Goal: Information Seeking & Learning: Find specific fact

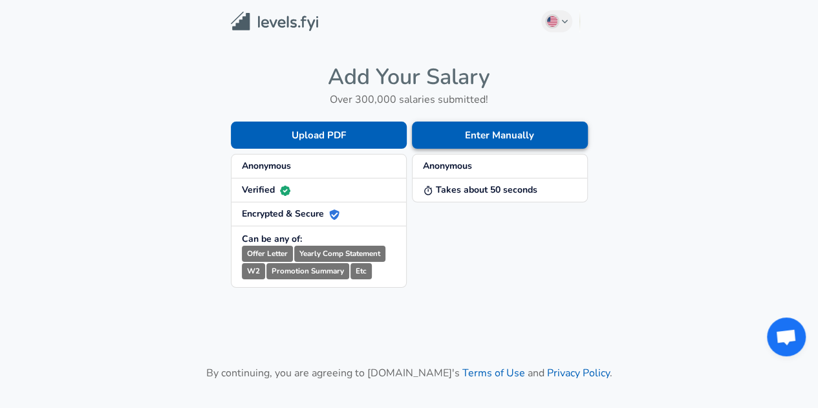
click at [457, 142] on button "Enter Manually" at bounding box center [500, 135] width 176 height 27
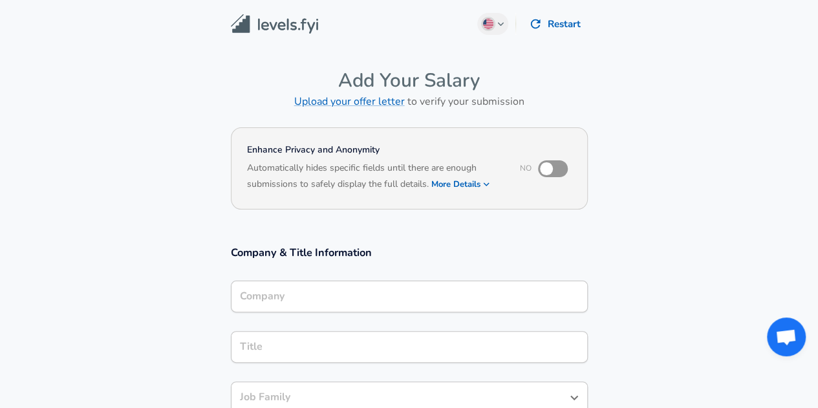
click at [307, 302] on div "Company" at bounding box center [409, 297] width 357 height 32
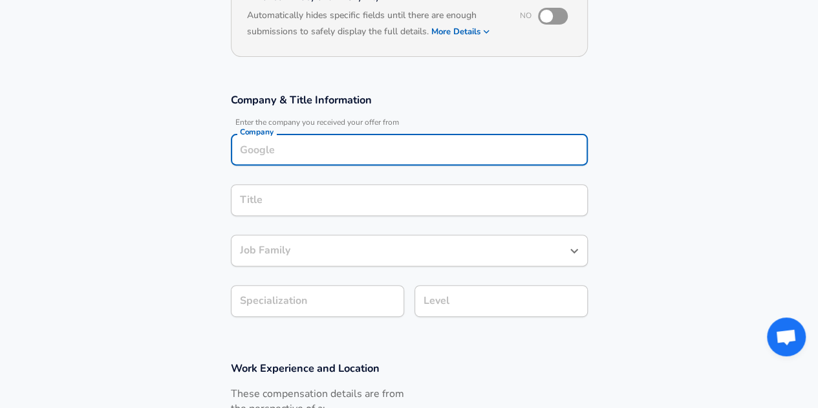
scroll to position [207, 0]
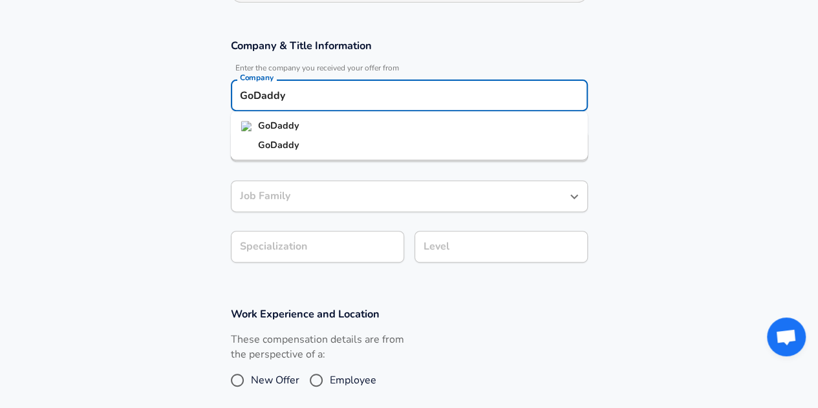
click at [331, 127] on li "GoDaddy" at bounding box center [409, 125] width 357 height 19
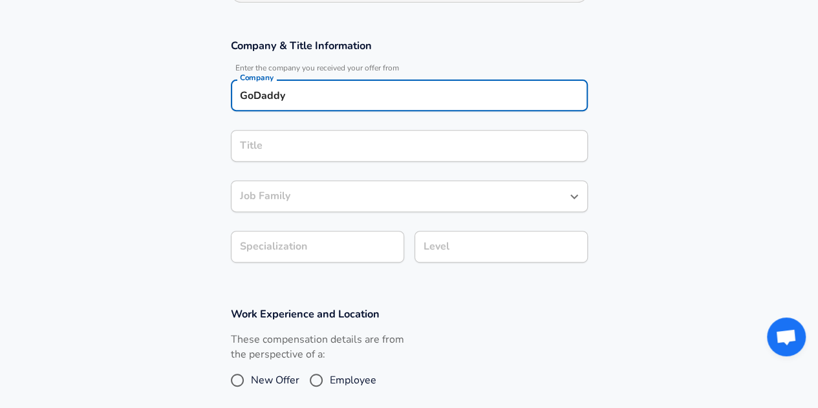
type input "GoDaddy"
click at [303, 146] on input "Title" at bounding box center [409, 146] width 345 height 20
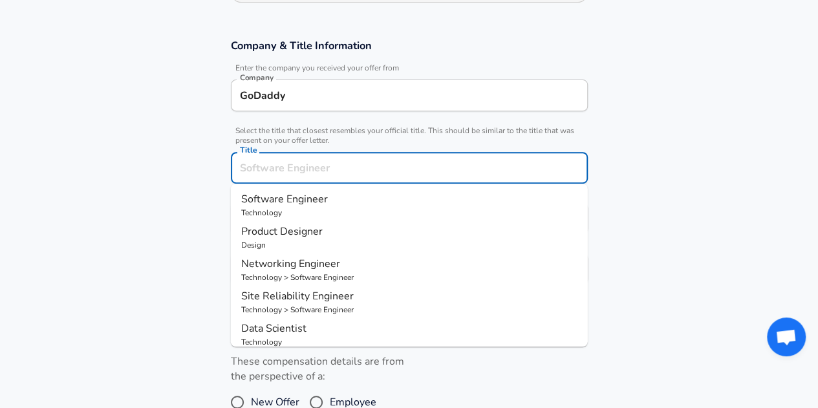
scroll to position [233, 0]
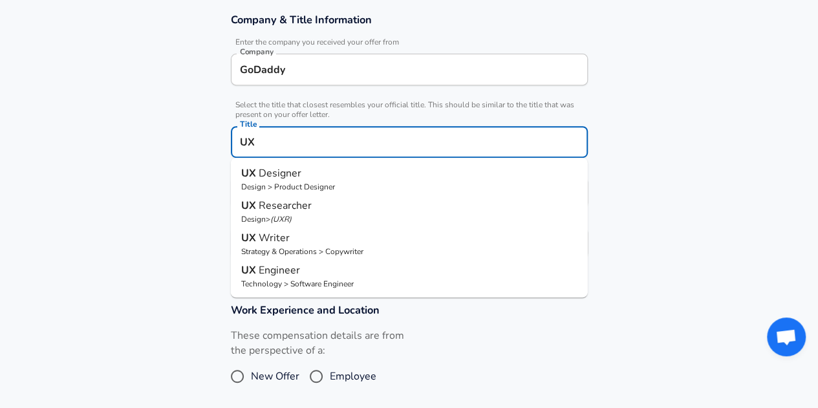
type input "UX"
click at [724, 228] on section "Company & Title Information Enter the company you received your offer from Comp…" at bounding box center [409, 142] width 818 height 290
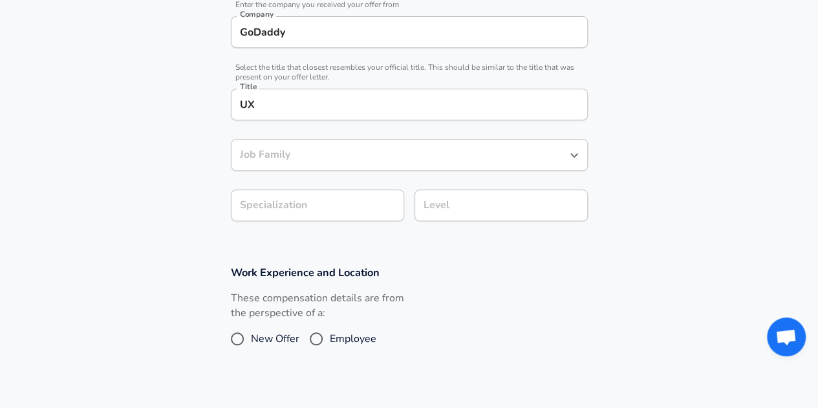
scroll to position [168, 0]
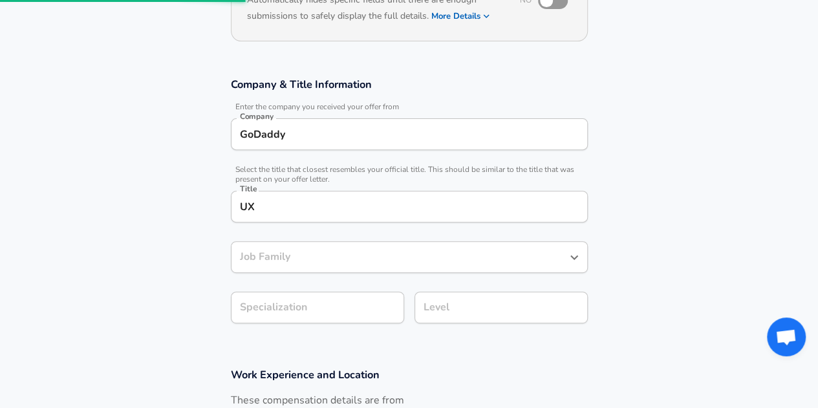
scroll to position [605, 0]
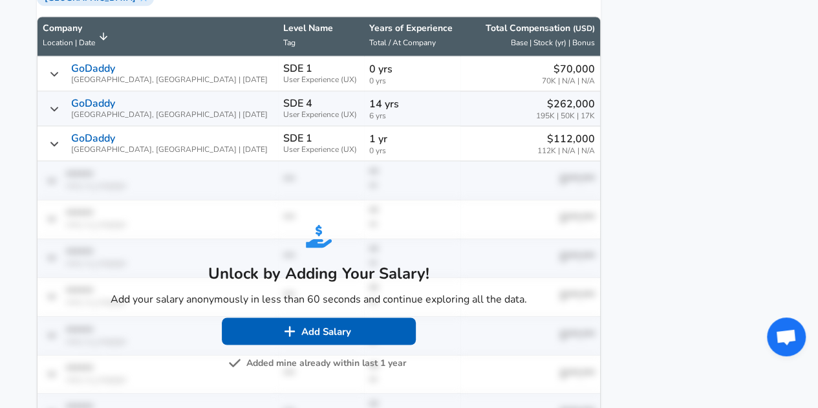
scroll to position [1, 0]
click at [289, 371] on button "Added mine already within last 1 year" at bounding box center [318, 363] width 175 height 16
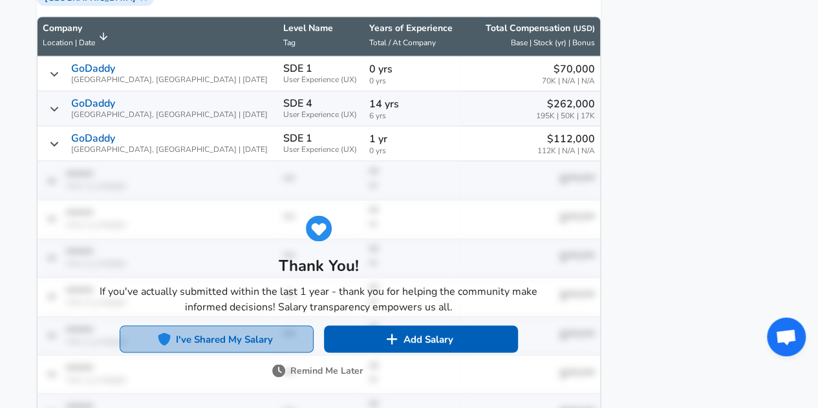
click at [290, 325] on button "I've Shared My Salary" at bounding box center [217, 338] width 194 height 27
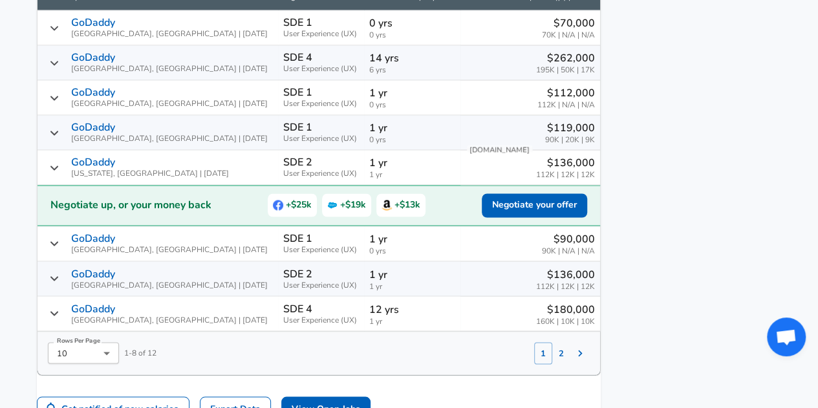
scroll to position [970, 0]
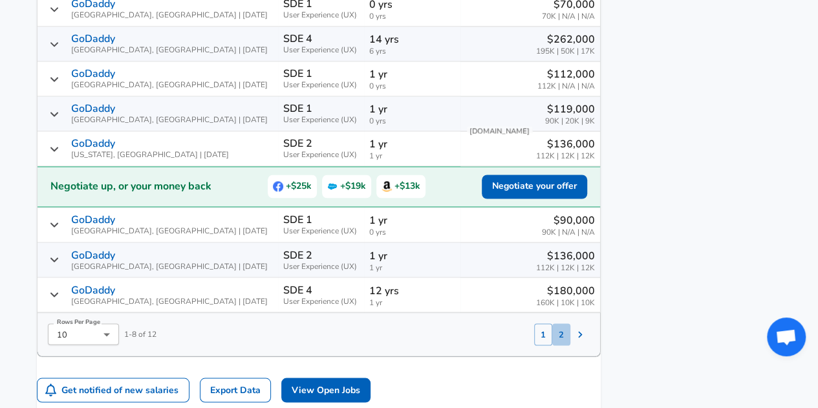
click at [553, 341] on button "2" at bounding box center [562, 334] width 18 height 22
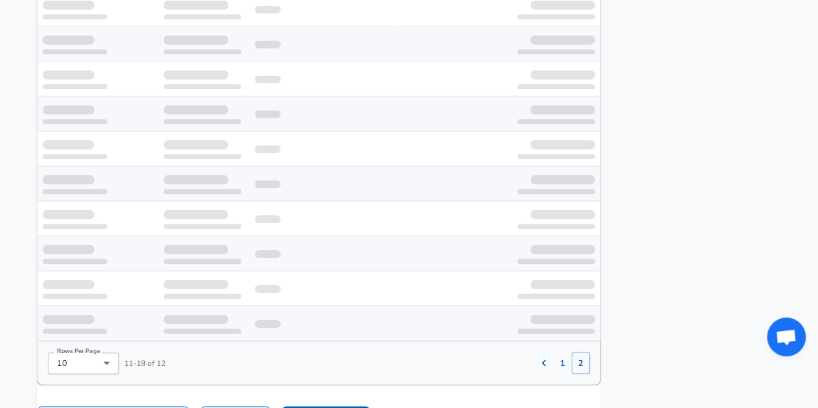
scroll to position [920, 0]
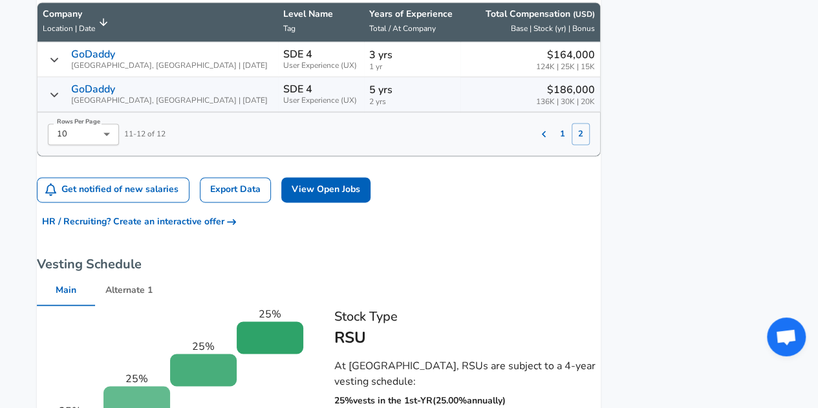
click at [554, 145] on button "1" at bounding box center [563, 134] width 18 height 22
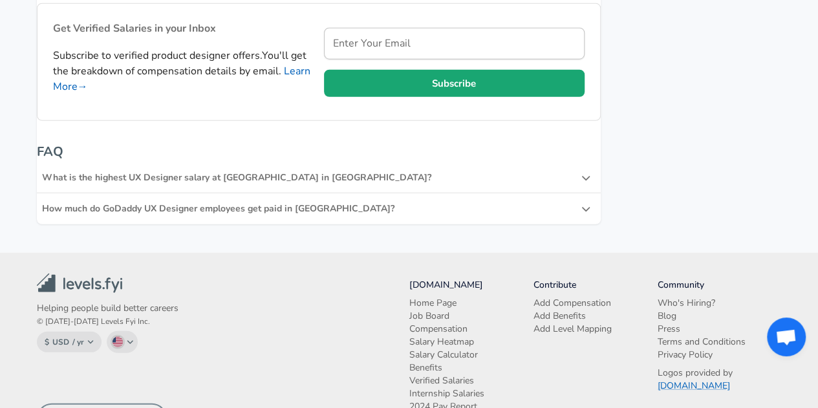
scroll to position [1438, 0]
